Goal: Task Accomplishment & Management: Complete application form

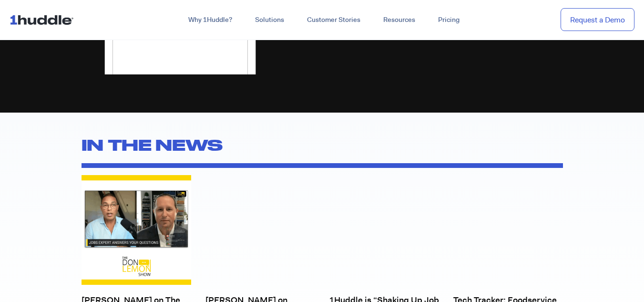
scroll to position [2370, 0]
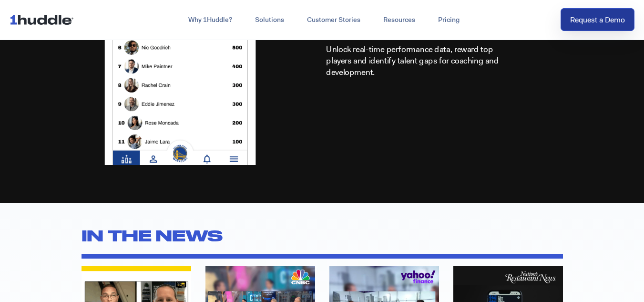
click at [563, 21] on link "Request a Demo" at bounding box center [598, 19] width 74 height 23
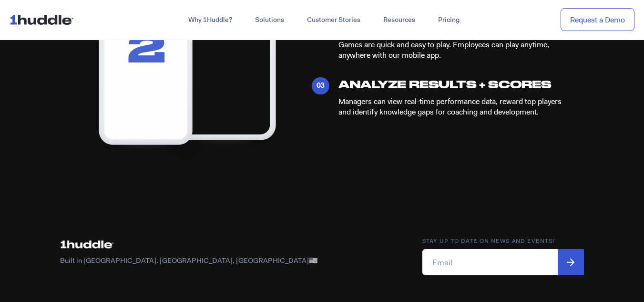
scroll to position [313, 0]
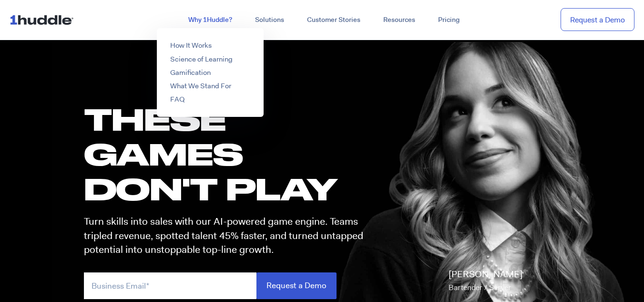
click at [218, 26] on link "Why 1Huddle?" at bounding box center [210, 19] width 67 height 17
click at [223, 48] on li "How It Works" at bounding box center [210, 46] width 107 height 10
click at [200, 44] on link "How It Works" at bounding box center [190, 46] width 41 height 10
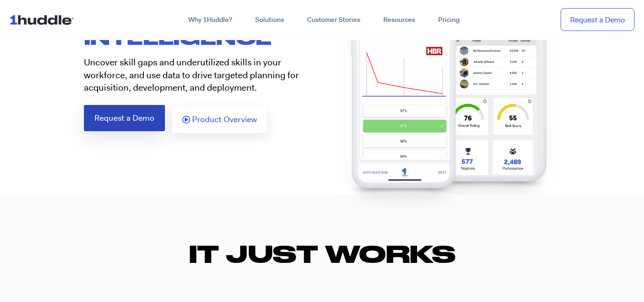
scroll to position [143, 0]
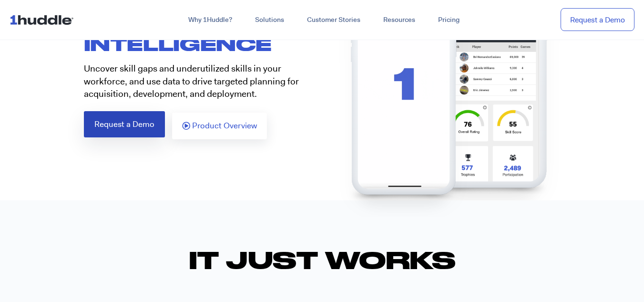
click at [113, 133] on link "Request a Demo" at bounding box center [124, 124] width 81 height 26
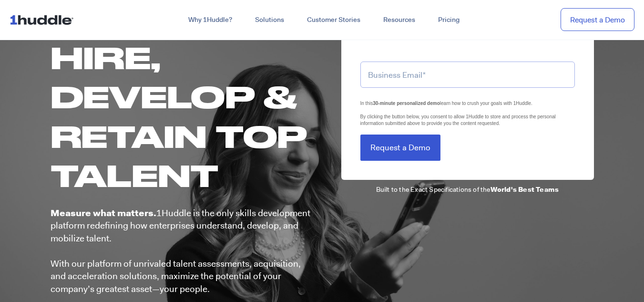
click at [389, 81] on input "email" at bounding box center [467, 75] width 215 height 26
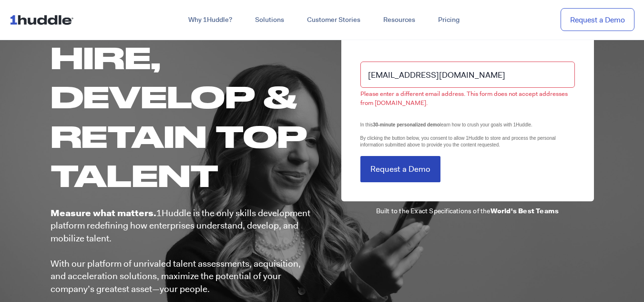
click at [413, 144] on form "[EMAIL_ADDRESS][DOMAIN_NAME] Please enter a different email address. This form …" at bounding box center [467, 116] width 215 height 132
click at [481, 74] on input "[EMAIL_ADDRESS][DOMAIN_NAME]" at bounding box center [467, 75] width 215 height 26
type input "[EMAIL_ADDRESS][DOMAIN_NAME]"
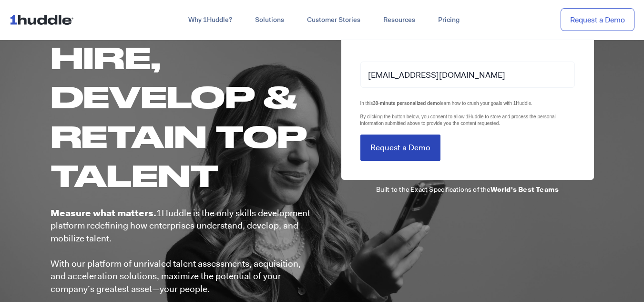
click at [432, 146] on input "Request a Demo" at bounding box center [400, 147] width 80 height 26
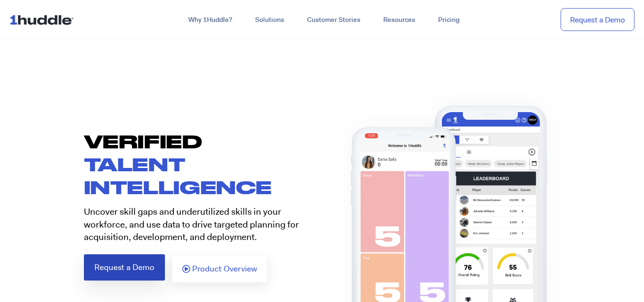
click at [153, 264] on span "Request a Demo" at bounding box center [124, 267] width 60 height 8
